Goal: Task Accomplishment & Management: Use online tool/utility

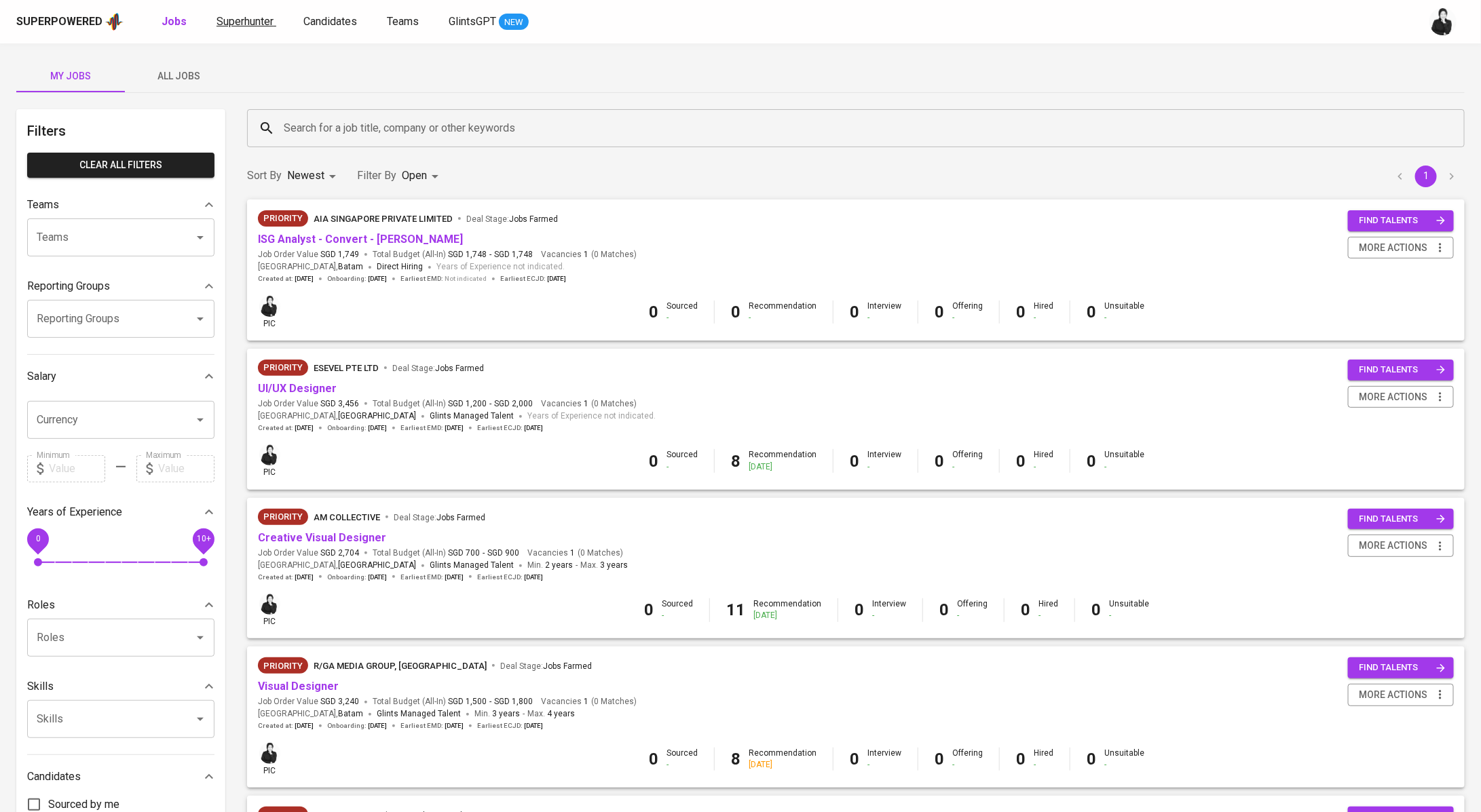
click at [217, 21] on span "Superhunter" at bounding box center [245, 21] width 57 height 13
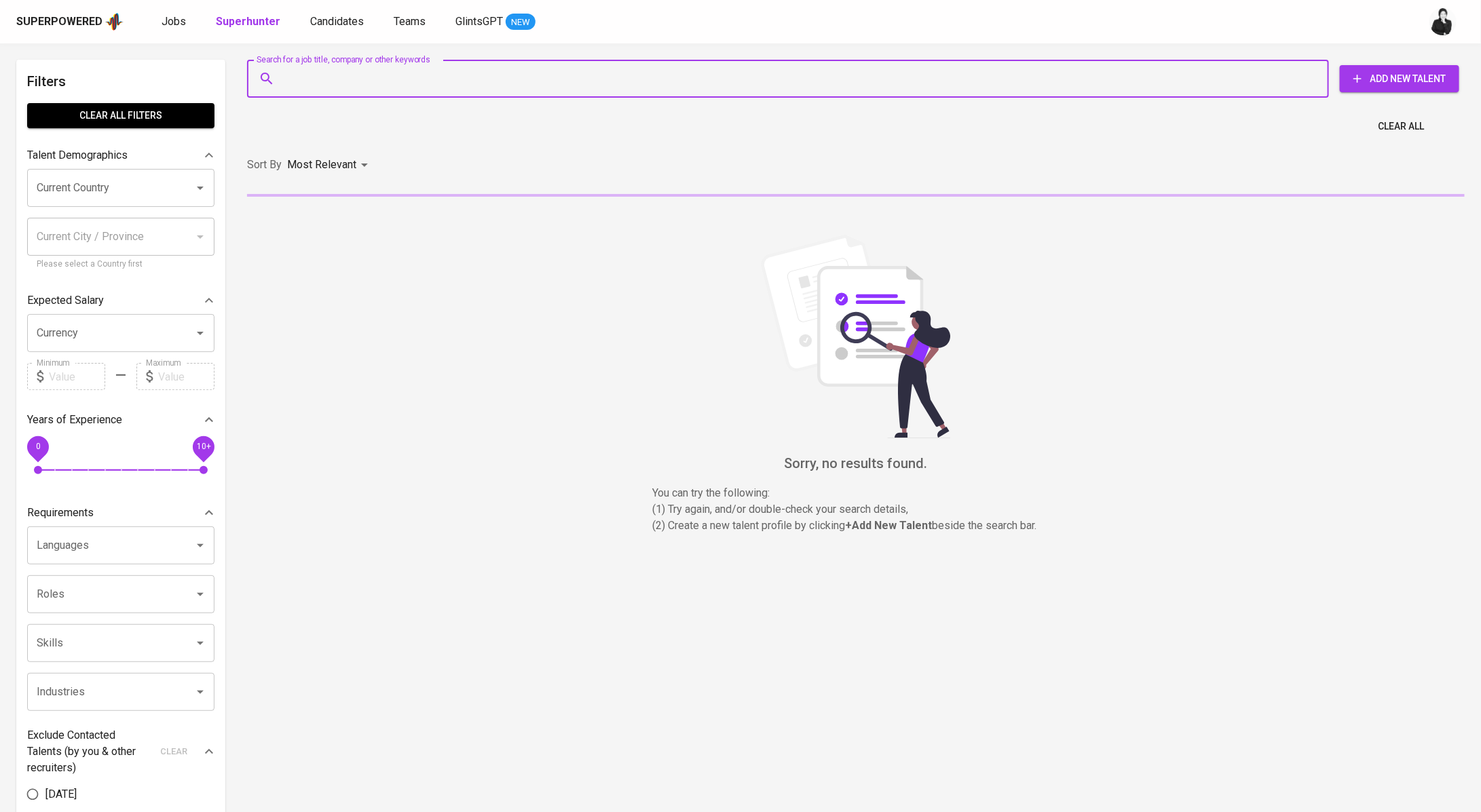
click at [427, 85] on input "Search for a job title, company or other keywords" at bounding box center [791, 78] width 1022 height 26
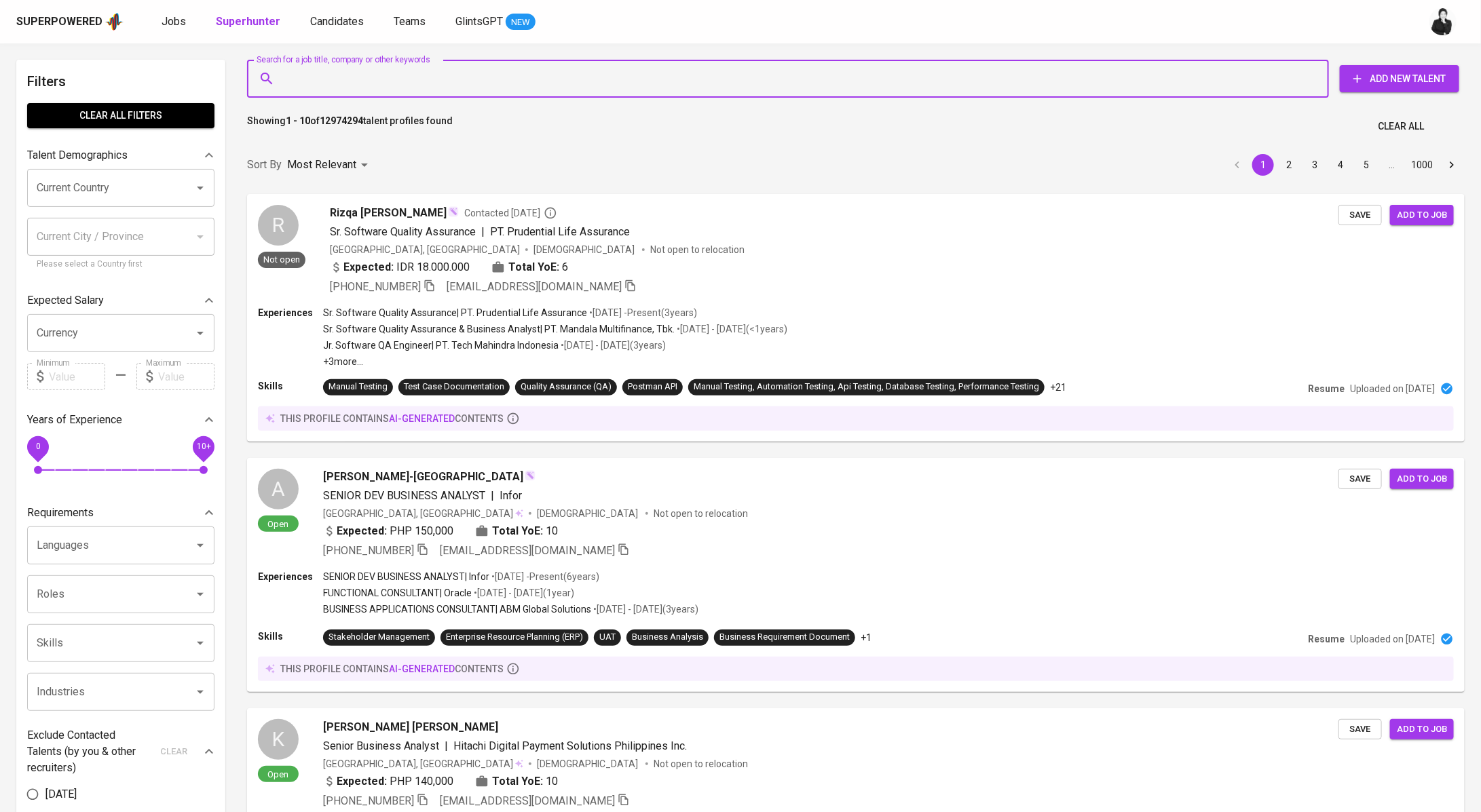
paste input "[EMAIL_ADDRESS][DOMAIN_NAME]"
type input "[EMAIL_ADDRESS][DOMAIN_NAME]"
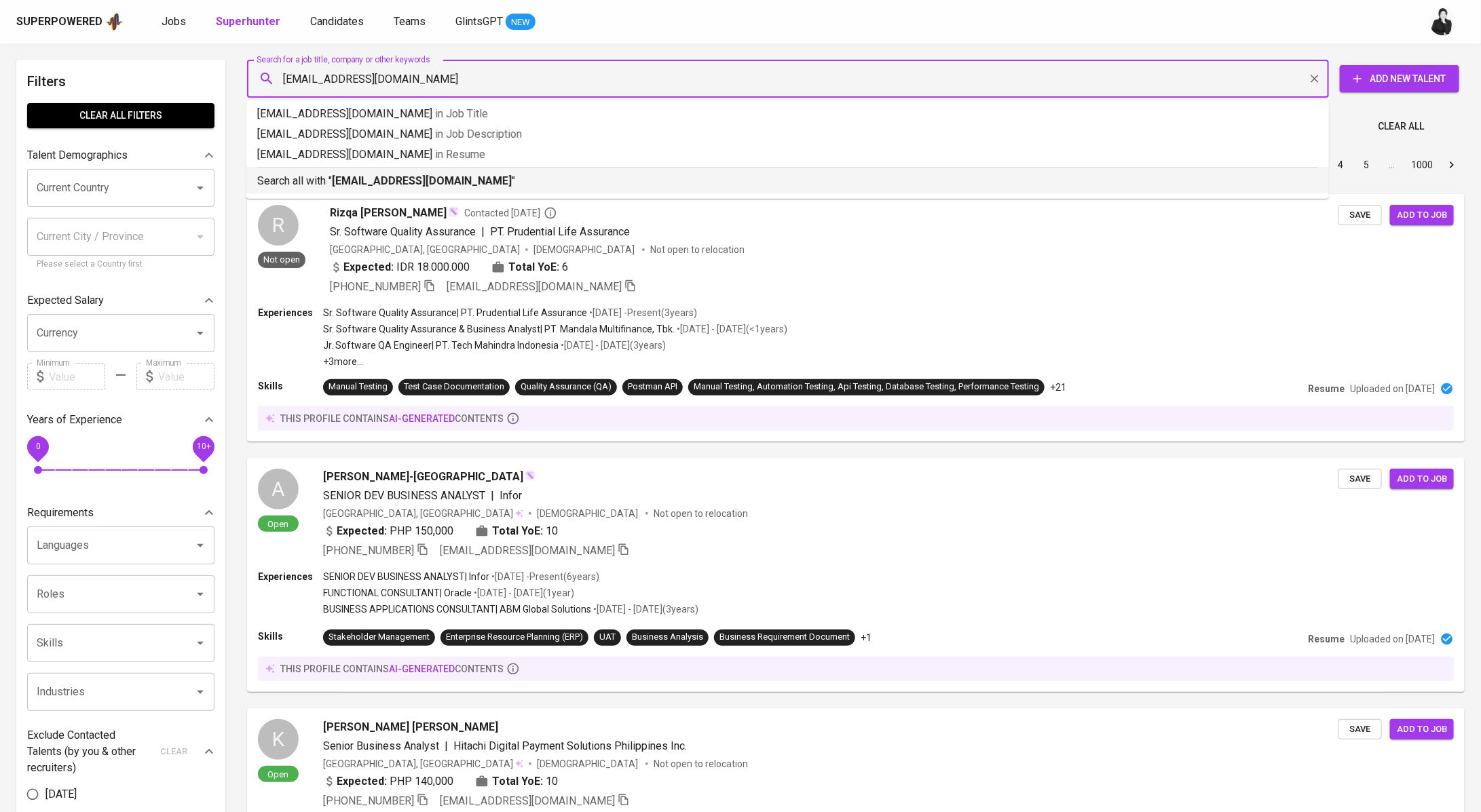
click at [438, 181] on b "[EMAIL_ADDRESS][DOMAIN_NAME]" at bounding box center [421, 181] width 180 height 13
click at [408, 176] on div "Sort By Most Relevant MOST_RELEVANT 1 2 3 4 5 … 1000" at bounding box center [856, 165] width 1234 height 42
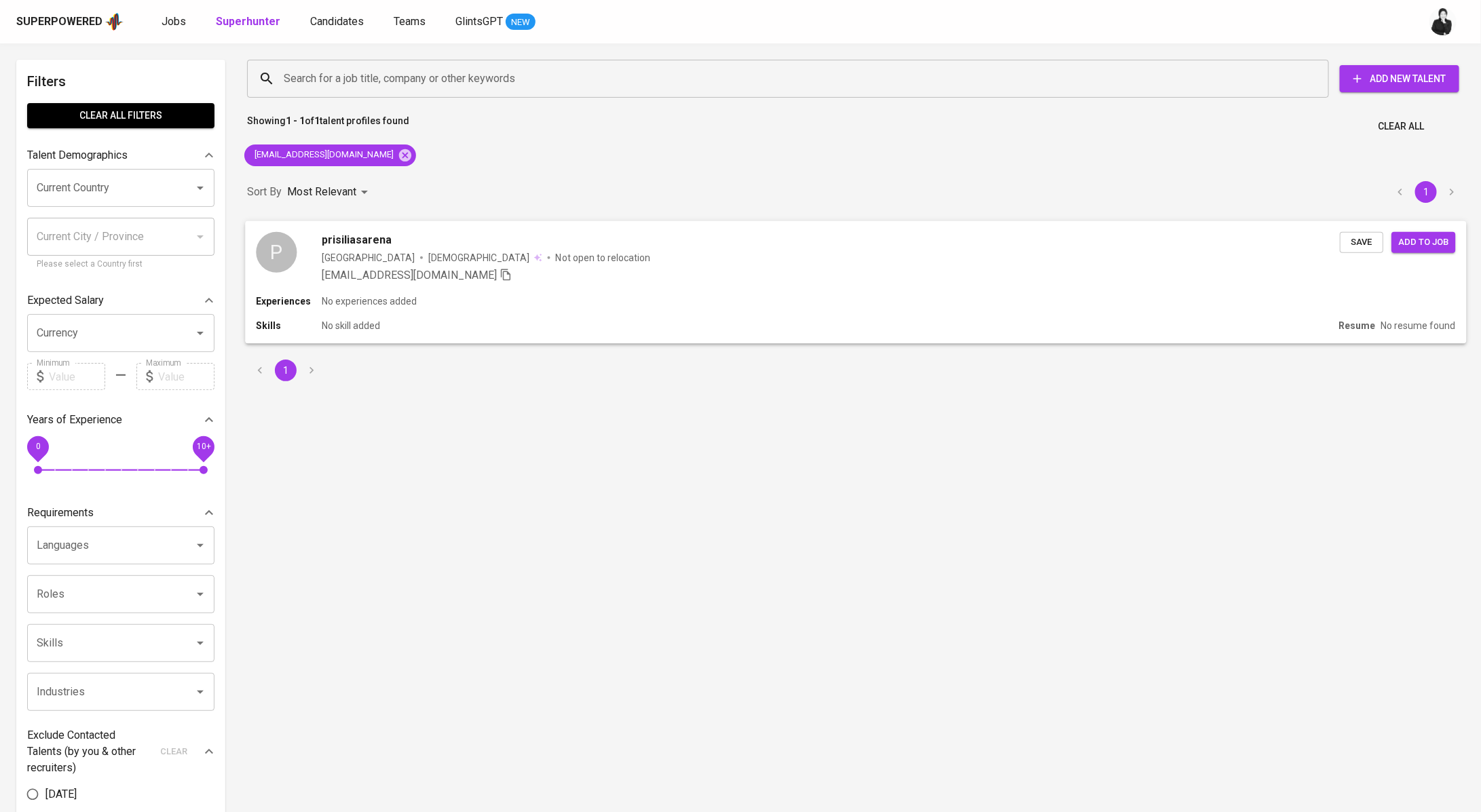
click at [396, 238] on div "prisiliasarena" at bounding box center [831, 239] width 1018 height 16
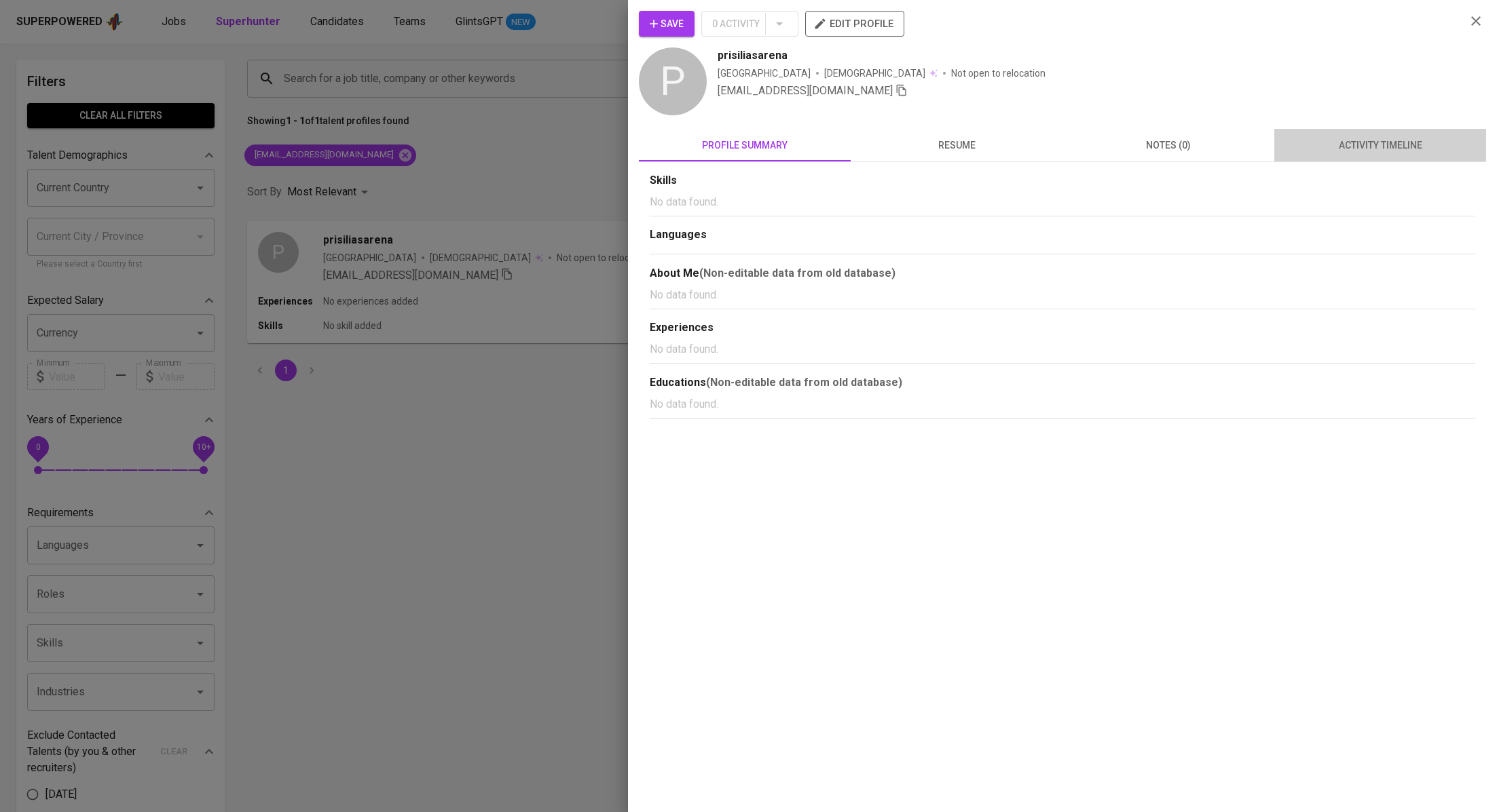
click at [1364, 138] on span "activity timeline" at bounding box center [1380, 145] width 195 height 17
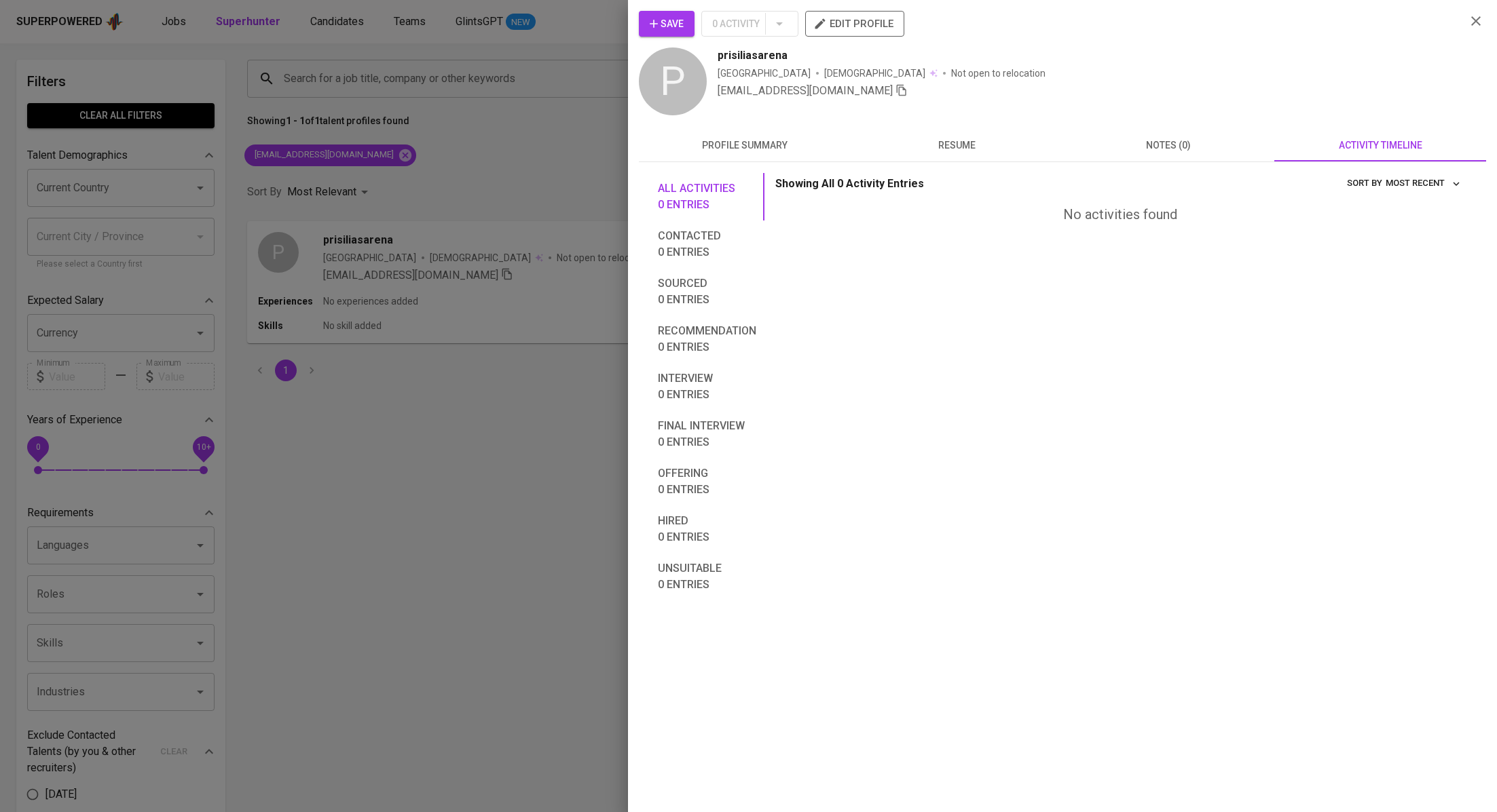
drag, startPoint x: 486, startPoint y: 433, endPoint x: 463, endPoint y: 368, distance: 68.9
click at [486, 433] on div at bounding box center [748, 406] width 1497 height 812
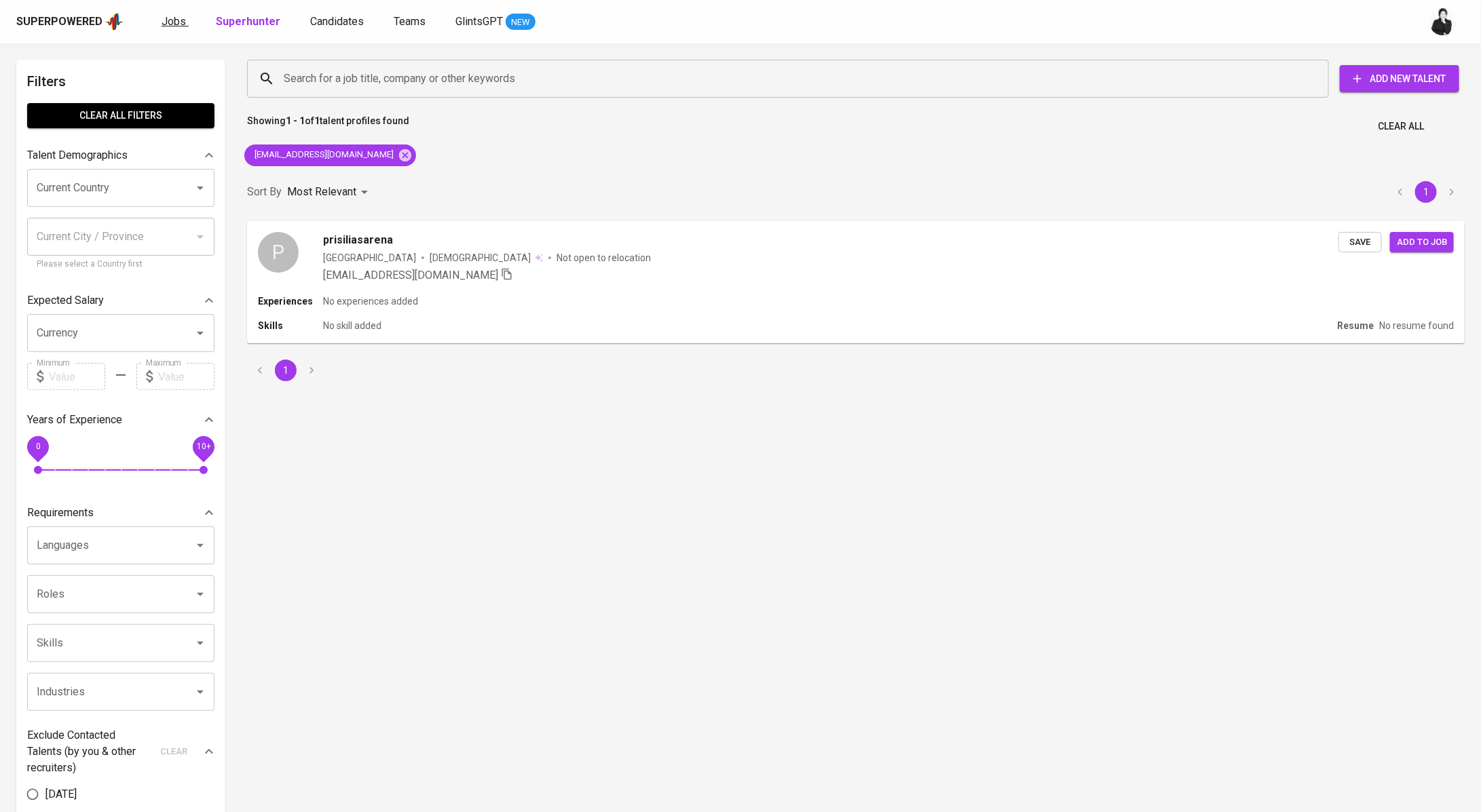
click at [179, 16] on span "Jobs" at bounding box center [174, 21] width 25 height 13
